Goal: Task Accomplishment & Management: Manage account settings

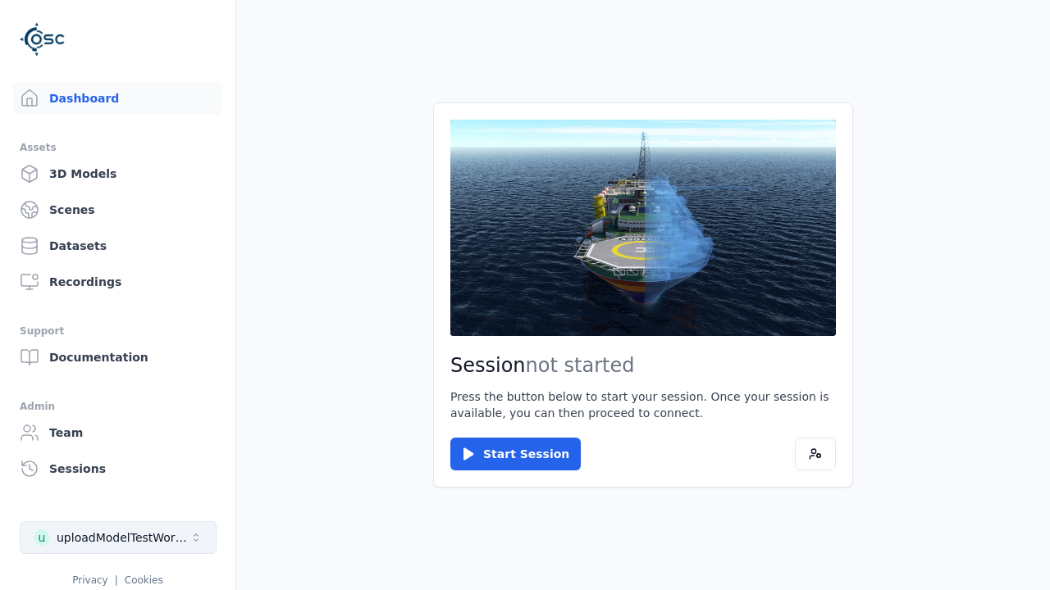
click at [118, 538] on div "uploadModelTestWorkspace" at bounding box center [123, 538] width 133 height 16
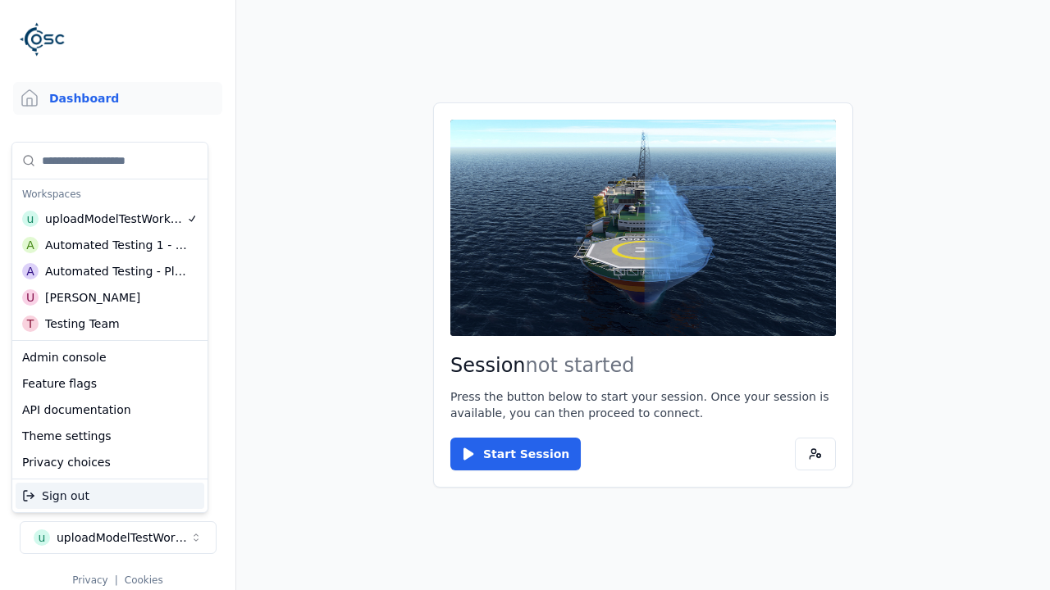
click at [110, 271] on div "Automated Testing - Playwright" at bounding box center [116, 271] width 142 height 16
click at [525, 295] on html "Support Dashboard Assets 3D Models Scenes Datasets Recordings Support Documenta…" at bounding box center [525, 295] width 1050 height 590
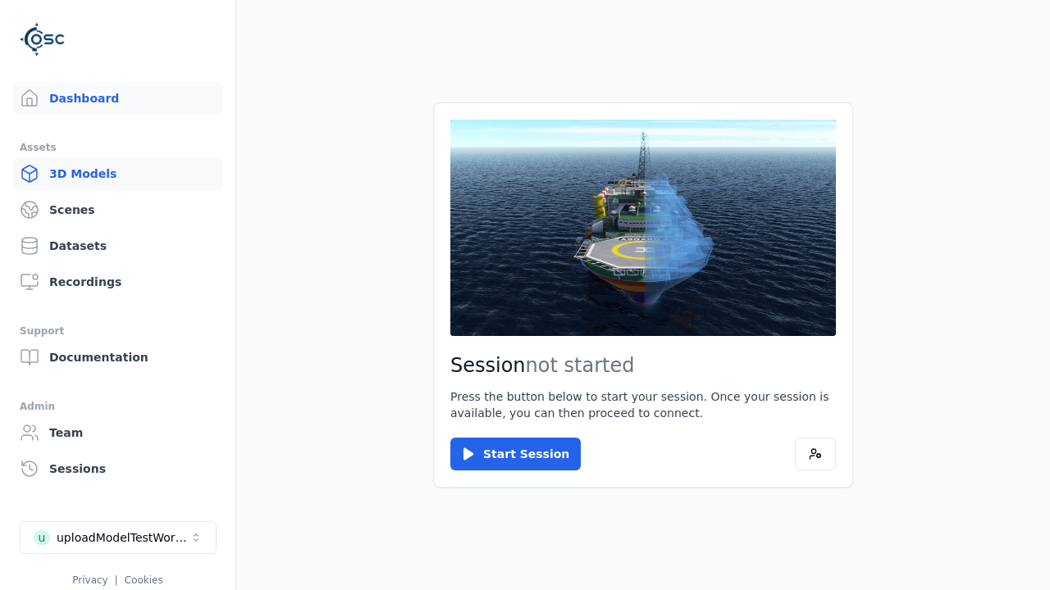
click at [117, 174] on link "3D Models" at bounding box center [117, 173] width 209 height 33
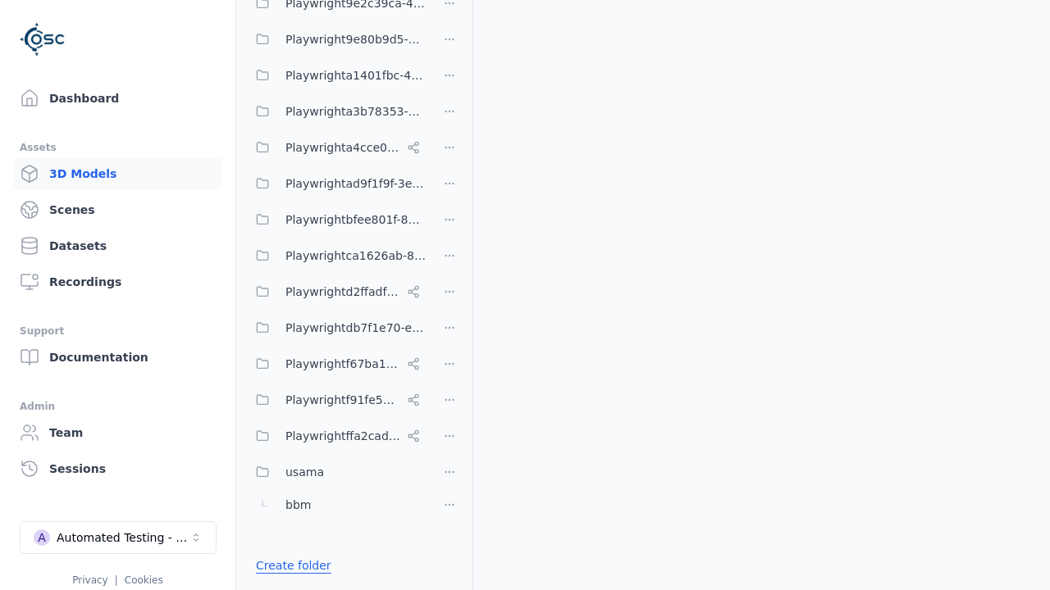
click at [293, 566] on link "Create folder" at bounding box center [293, 566] width 75 height 16
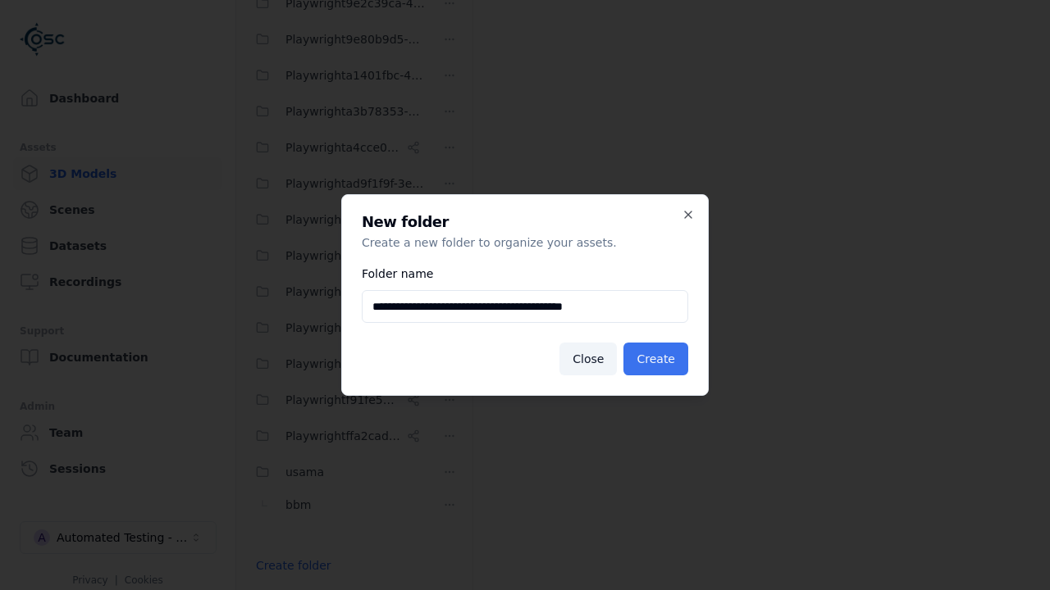
type input "**********"
click at [655, 359] on button "Create" at bounding box center [655, 359] width 65 height 33
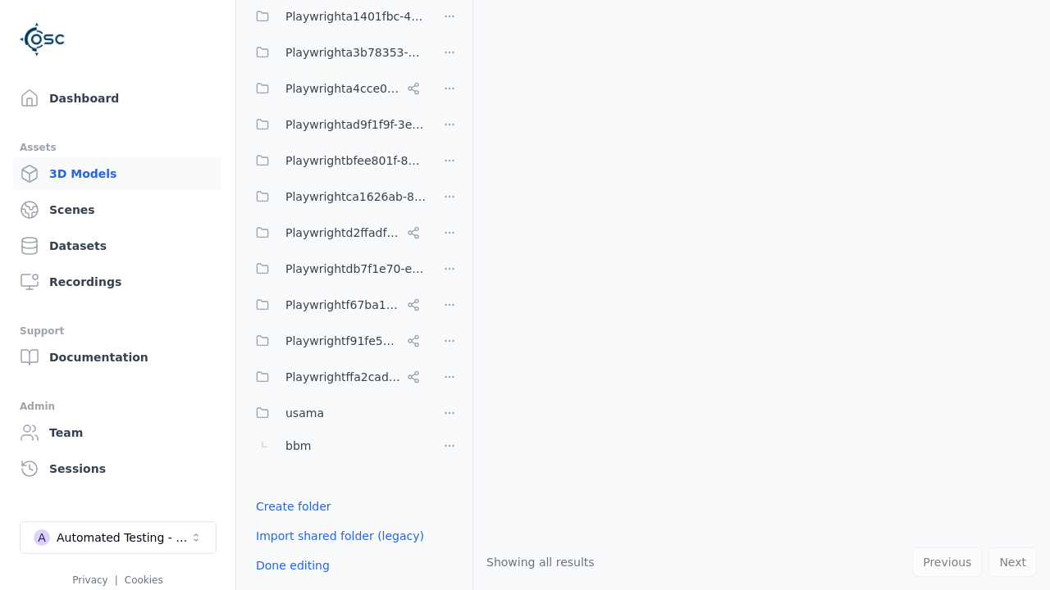
click at [449, 253] on html "Support Dashboard Assets 3D Models Scenes Datasets Recordings Support Documenta…" at bounding box center [525, 295] width 1050 height 590
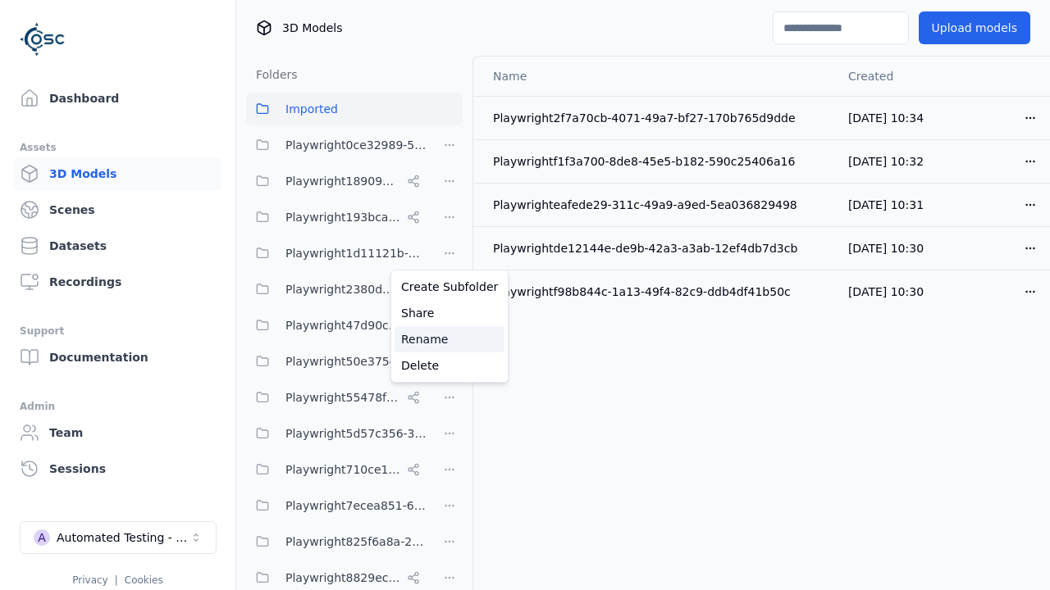
click at [449, 340] on div "Rename" at bounding box center [449, 339] width 110 height 26
